Goal: Transaction & Acquisition: Purchase product/service

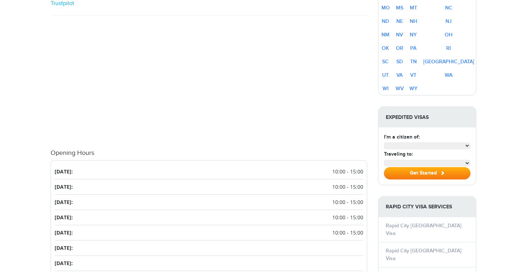
select select "**********"
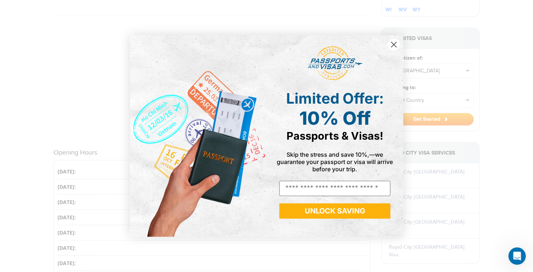
click at [393, 43] on circle "Close dialog" at bounding box center [393, 45] width 12 height 12
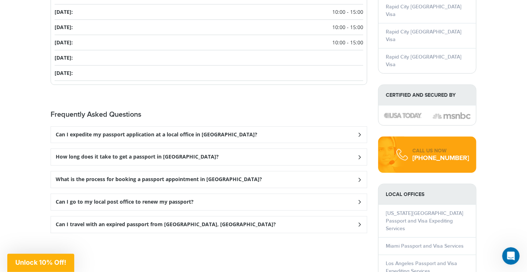
scroll to position [818, 0]
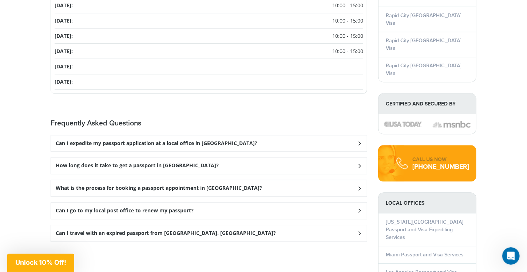
click at [179, 140] on h3 "Can I expedite my passport application at a local office in Rapid City?" at bounding box center [157, 143] width 202 height 6
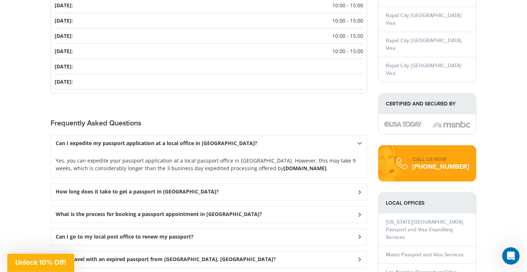
click at [361, 140] on icon at bounding box center [359, 143] width 5 height 7
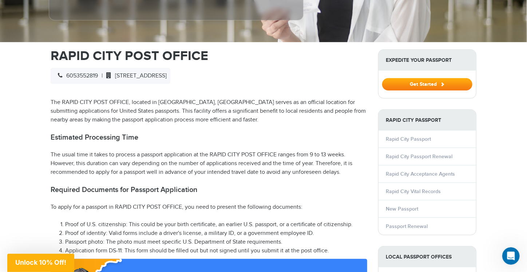
scroll to position [200, 0]
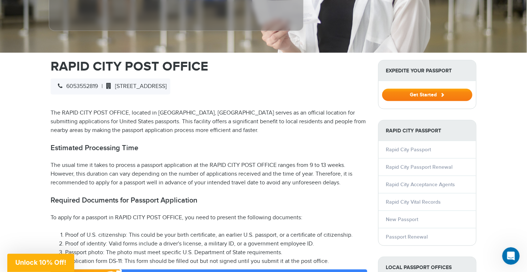
click at [419, 89] on button "Get Started" at bounding box center [427, 95] width 90 height 12
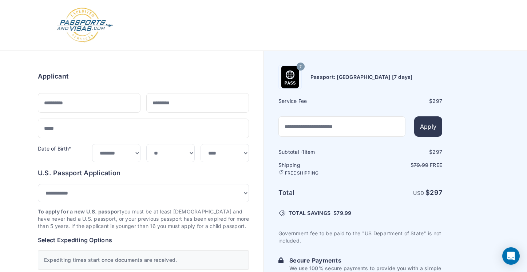
select select "***"
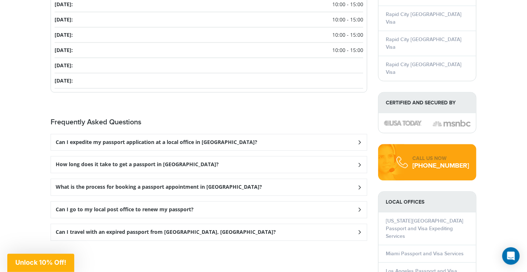
scroll to position [818, 0]
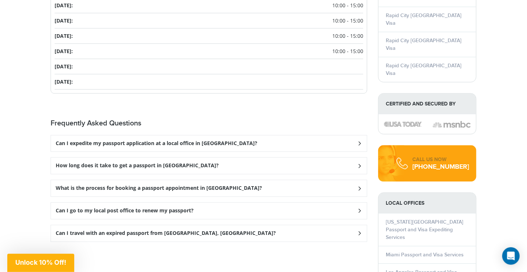
click at [143, 185] on h3 "What is the process for booking a passport appointment in Rapid City?" at bounding box center [159, 188] width 206 height 6
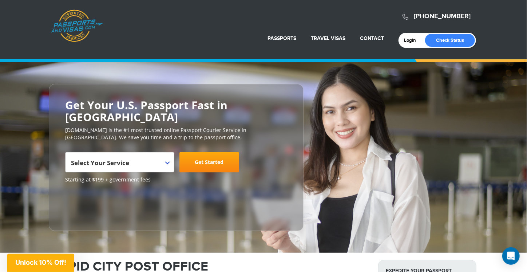
scroll to position [0, 0]
